Goal: Information Seeking & Learning: Learn about a topic

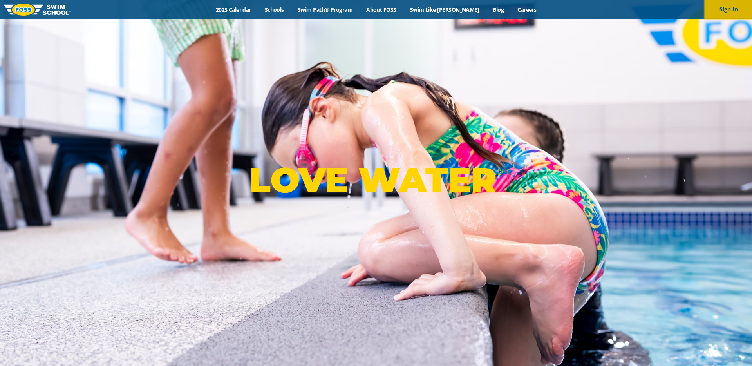
click at [717, 13] on button "Sign In" at bounding box center [728, 9] width 47 height 19
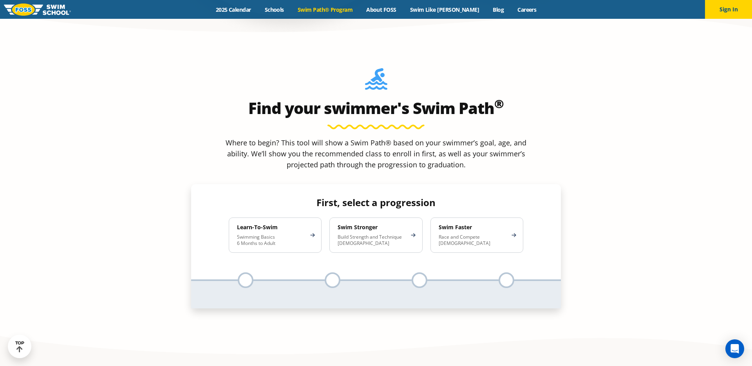
scroll to position [716, 0]
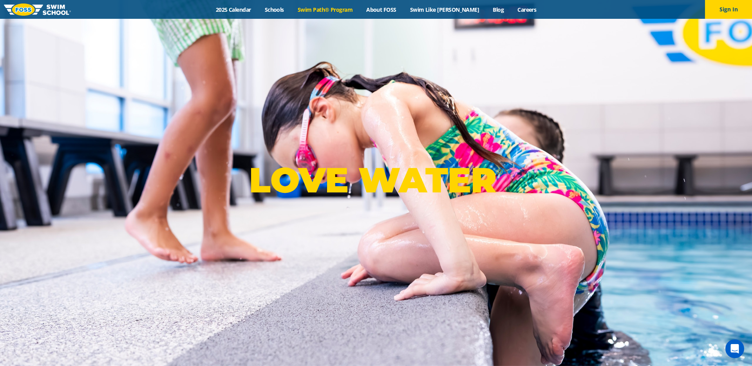
click at [335, 13] on div "Menu 2025 Calendar Schools Swim Path® Program About FOSS Swim Like Regan Blog C…" at bounding box center [376, 9] width 752 height 19
click at [336, 12] on link "Swim Path® Program" at bounding box center [325, 9] width 69 height 7
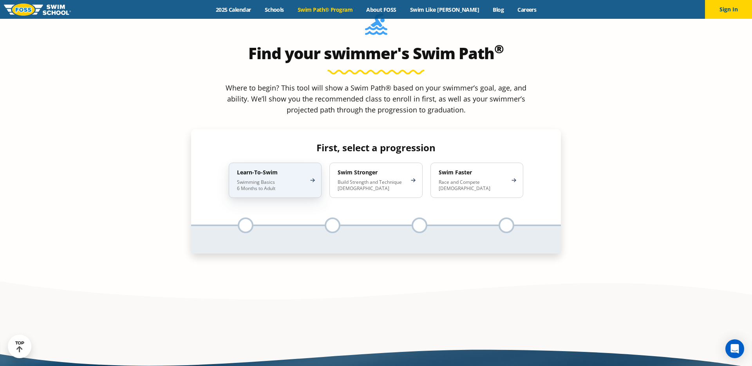
scroll to position [775, 0]
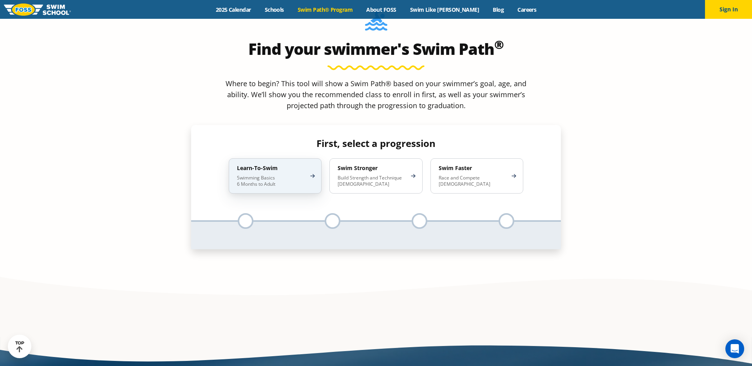
click at [270, 175] on p "Swimming Basics 6 Months to Adult" at bounding box center [271, 181] width 69 height 13
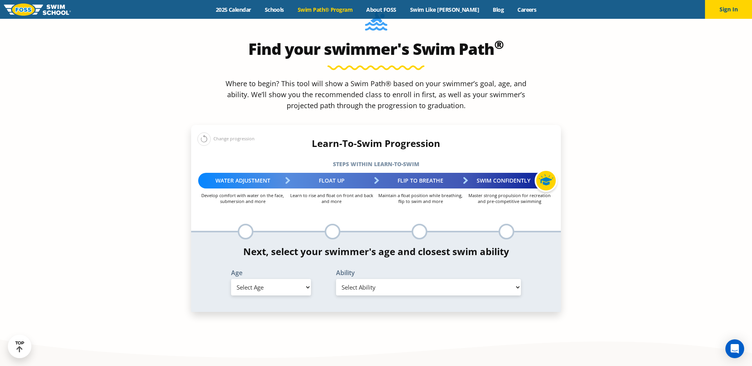
click at [280, 279] on select "Select Age 6 months - 1 year 1 year 2 years 3 years 4 years 5 years 6 years 7 y…" at bounding box center [271, 287] width 80 height 16
select select "3-years"
click at [231, 279] on select "Select Age 6 months - 1 year 1 year 2 years 3 years 4 years 5 years 6 years 7 y…" at bounding box center [271, 287] width 80 height 16
click at [367, 279] on select "Select Ability First in-water experience When in the water, reliant on a life j…" at bounding box center [428, 287] width 185 height 16
select select "3-years-first-in-water-experience"
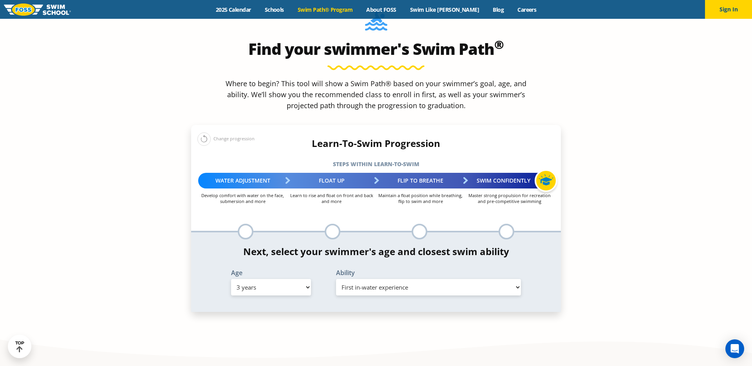
click at [336, 279] on select "Select Ability First in-water experience When in the water, reliant on a life j…" at bounding box center [428, 287] width 185 height 16
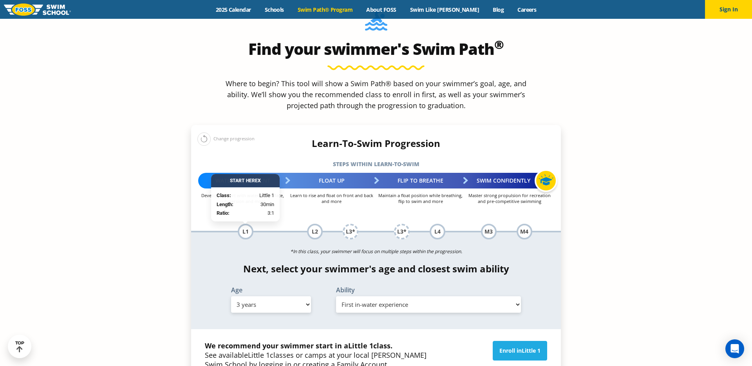
click at [273, 296] on select "Select Age 6 months - 1 year 1 year 2 years 3 years 4 years 5 years 6 years 7 y…" at bounding box center [271, 304] width 80 height 16
select select "2-years"
click at [231, 296] on select "Select Age 6 months - 1 year 1 year 2 years 3 years 4 years 5 years 6 years 7 y…" at bounding box center [271, 304] width 80 height 16
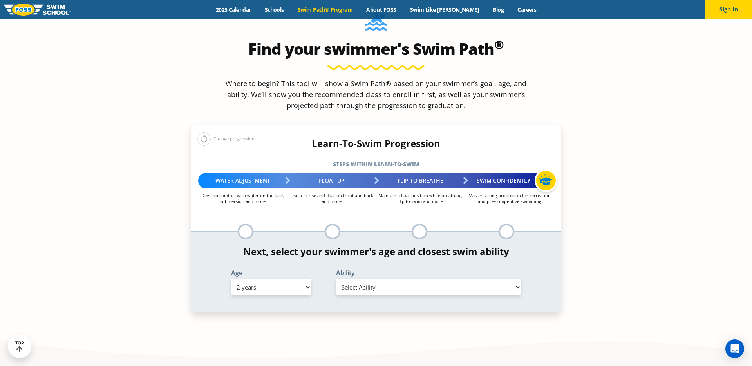
click at [457, 279] on select "Select Ability First in-water experience Comfortable with water poured over the…" at bounding box center [428, 287] width 185 height 16
select select "2-years-first-in-water-experience"
click at [336, 279] on select "Select Ability First in-water experience Comfortable with water poured over the…" at bounding box center [428, 287] width 185 height 16
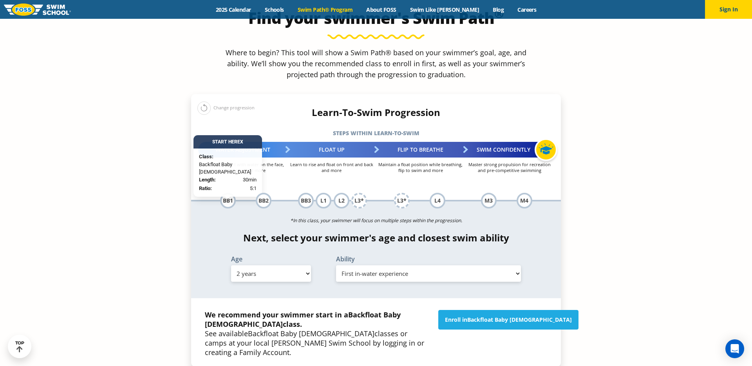
scroll to position [808, 0]
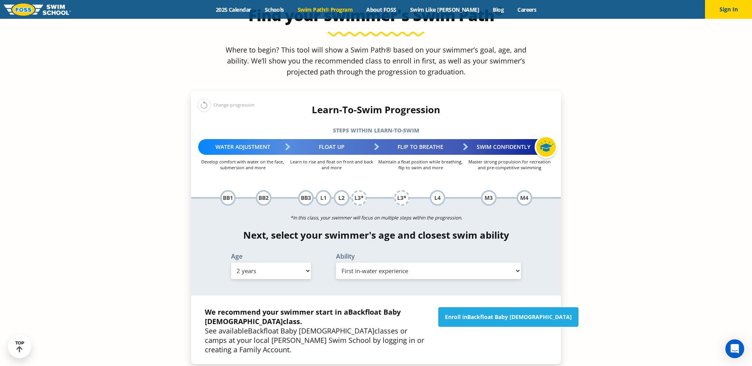
click at [227, 190] on div "BB1" at bounding box center [228, 198] width 16 height 16
click at [264, 190] on div "BB2" at bounding box center [264, 198] width 16 height 16
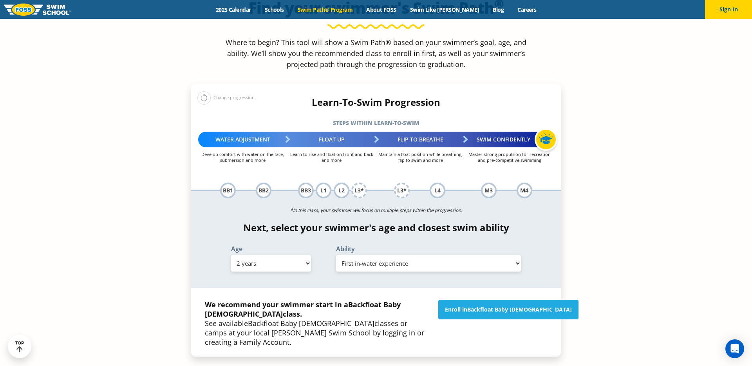
scroll to position [819, 0]
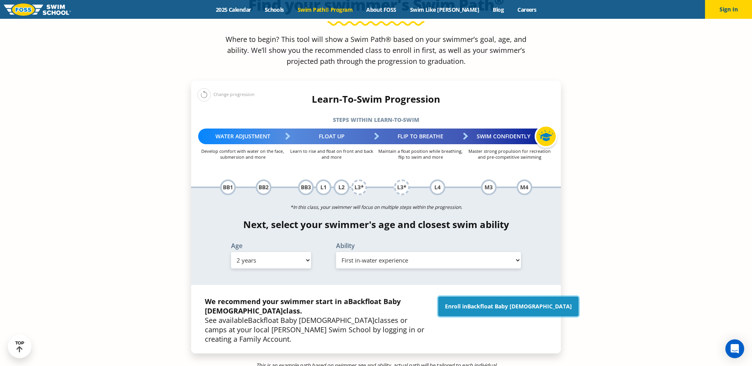
click at [511, 302] on span "Backfloat Baby 1" at bounding box center [519, 305] width 105 height 7
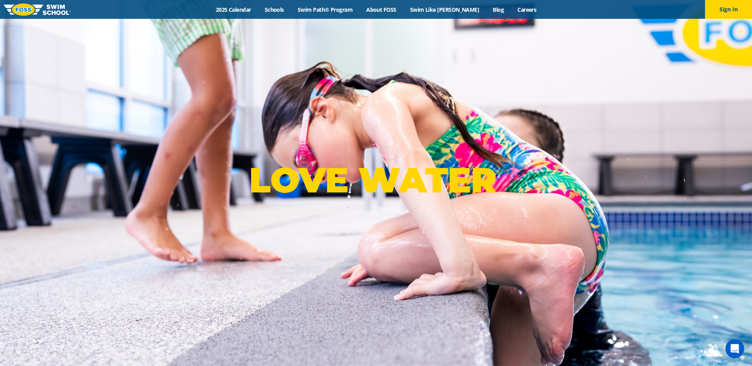
click at [333, 14] on div "Menu 2025 Calendar Schools Swim Path® Program About FOSS Swim Like Regan Blog C…" at bounding box center [376, 9] width 752 height 19
click at [335, 11] on link "Swim Path® Program" at bounding box center [325, 9] width 69 height 7
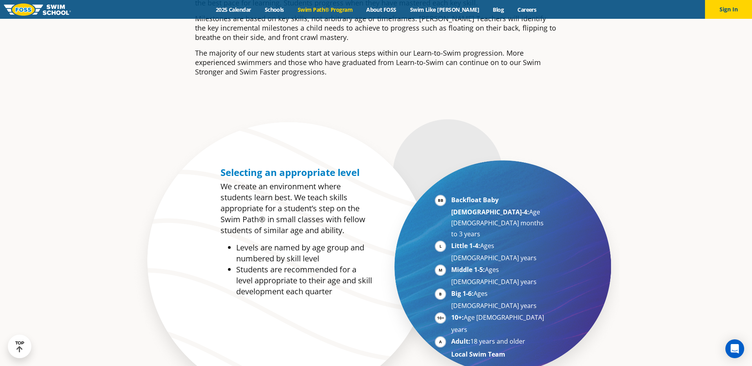
scroll to position [337, 0]
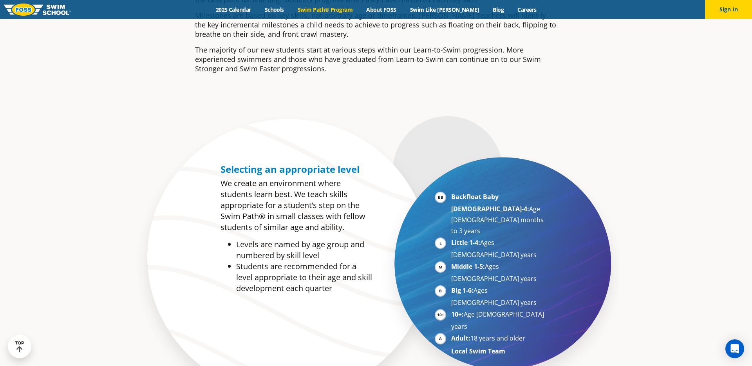
click at [451, 200] on li "Backfloat Baby 1-4: Age 6 months to 3 years" at bounding box center [499, 213] width 96 height 45
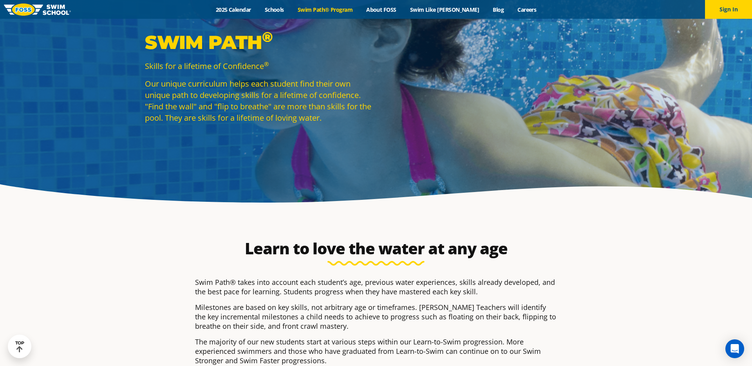
scroll to position [0, 0]
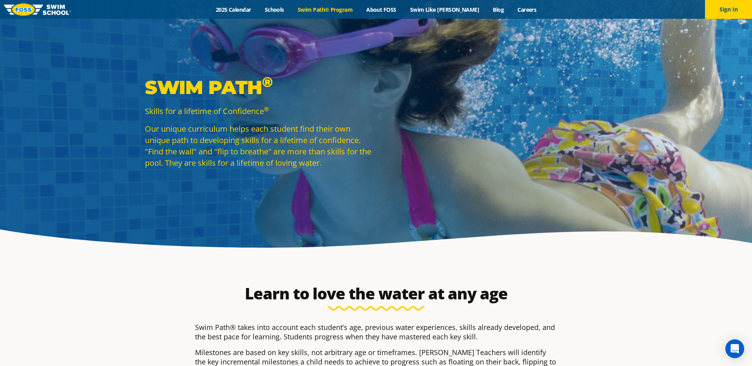
click at [386, 13] on div "Menu 2025 Calendar Schools Swim Path® Program About FOSS Swim Like Regan Blog C…" at bounding box center [376, 9] width 752 height 19
click at [249, 83] on p "Swim Path ®" at bounding box center [258, 87] width 227 height 23
click at [324, 8] on link "Swim Path® Program" at bounding box center [325, 9] width 69 height 7
click at [357, 11] on link "Swim Path® Program" at bounding box center [325, 9] width 69 height 7
click at [490, 9] on link "Blog" at bounding box center [498, 9] width 25 height 7
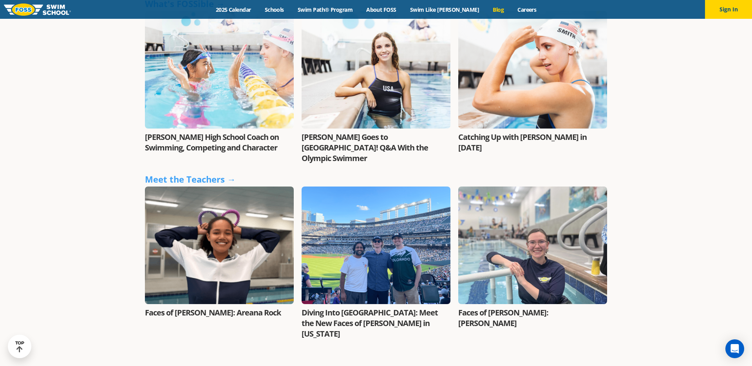
scroll to position [974, 0]
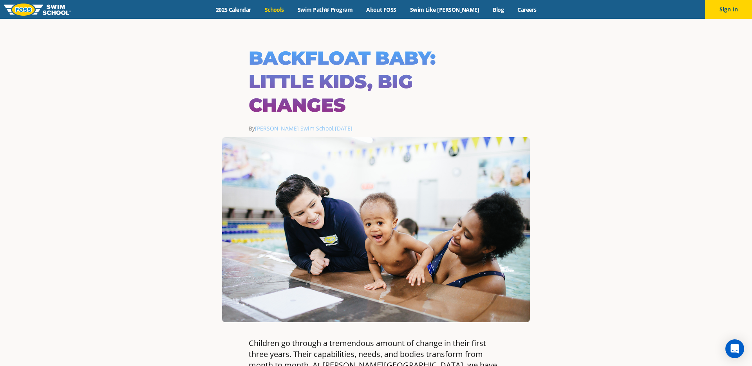
click at [280, 7] on link "Schools" at bounding box center [274, 9] width 33 height 7
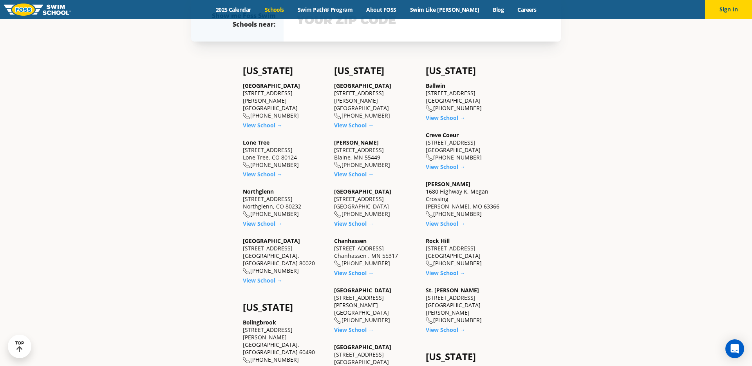
scroll to position [271, 0]
